Goal: Find specific page/section

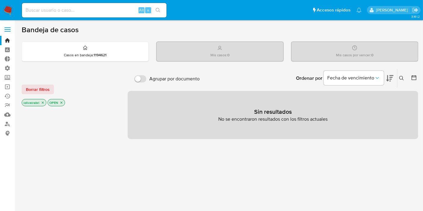
click at [5, 28] on label at bounding box center [7, 29] width 15 height 13
click at [0, 0] on input "checkbox" at bounding box center [0, 0] width 0 height 0
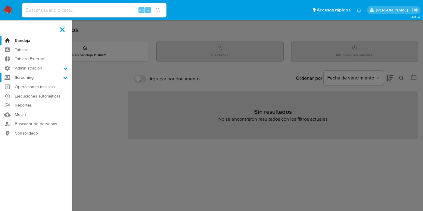
click at [31, 79] on label "Screening" at bounding box center [36, 77] width 72 height 9
click at [0, 0] on input "Screening" at bounding box center [0, 0] width 0 height 0
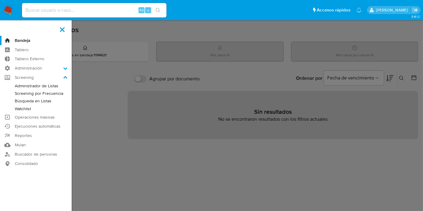
click at [44, 101] on link "Búsqueda en Listas" at bounding box center [36, 101] width 72 height 8
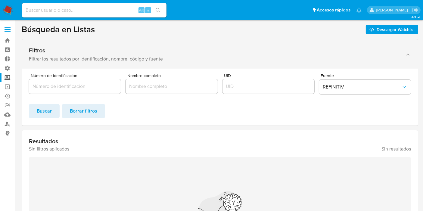
click at [94, 52] on div "Filtros" at bounding box center [214, 51] width 370 height 8
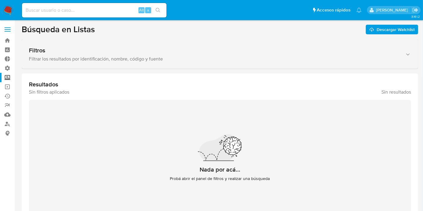
click at [94, 52] on div "Filtros" at bounding box center [214, 51] width 370 height 8
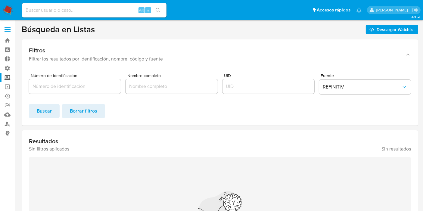
drag, startPoint x: 88, startPoint y: 29, endPoint x: 28, endPoint y: 28, distance: 59.9
click at [27, 28] on h1 "Búsqueda en Listas" at bounding box center [58, 29] width 73 height 11
click at [97, 27] on header "Búsqueda en Listas Descargar Watchlist" at bounding box center [220, 29] width 397 height 11
click at [88, 29] on h1 "Búsqueda en Listas" at bounding box center [58, 29] width 73 height 11
drag, startPoint x: 91, startPoint y: 30, endPoint x: 25, endPoint y: 33, distance: 66.3
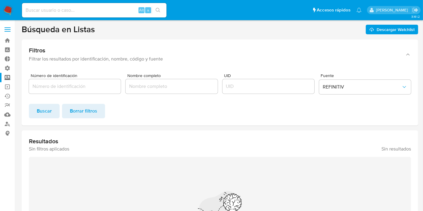
click at [25, 33] on h1 "Búsqueda en Listas" at bounding box center [58, 29] width 73 height 11
click at [26, 32] on h1 "Búsqueda en Listas" at bounding box center [58, 29] width 73 height 11
